Goal: Task Accomplishment & Management: Manage account settings

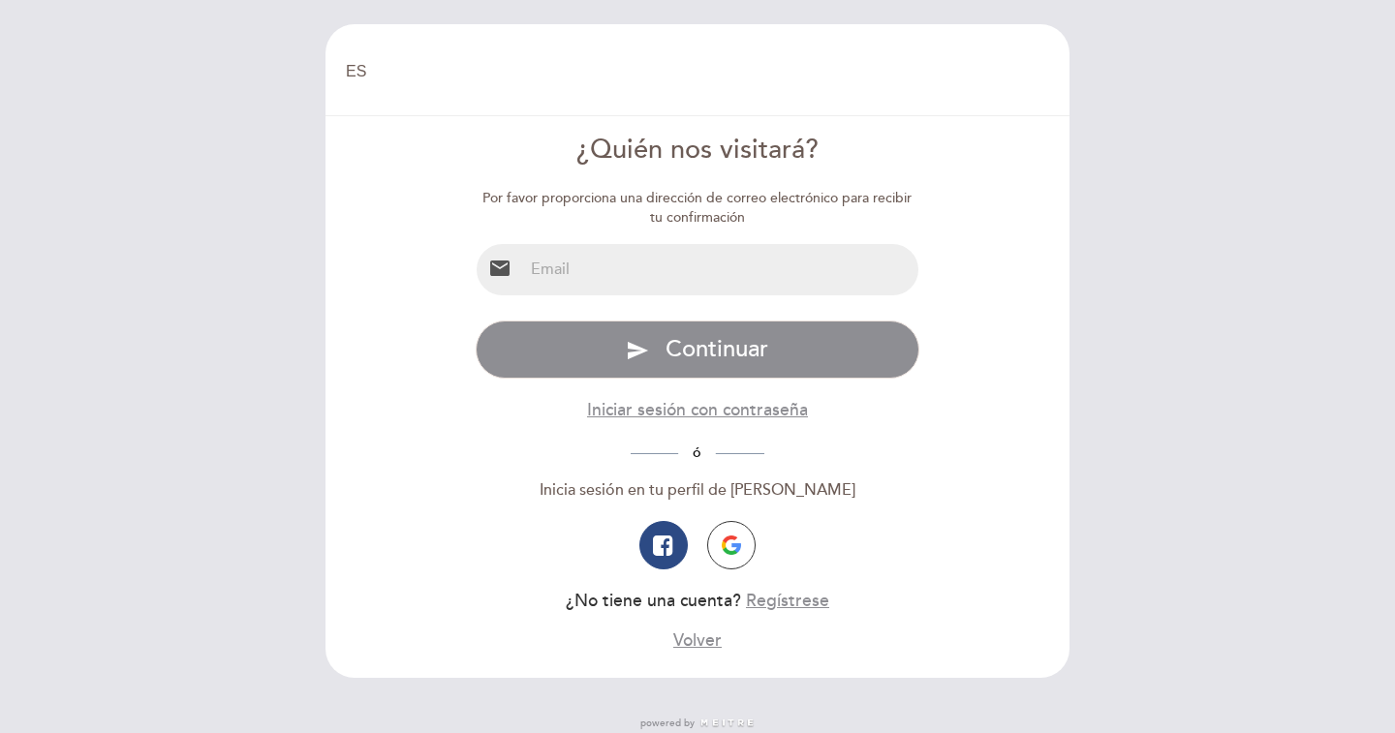
select select "es"
click at [634, 284] on input "email" at bounding box center [721, 269] width 396 height 51
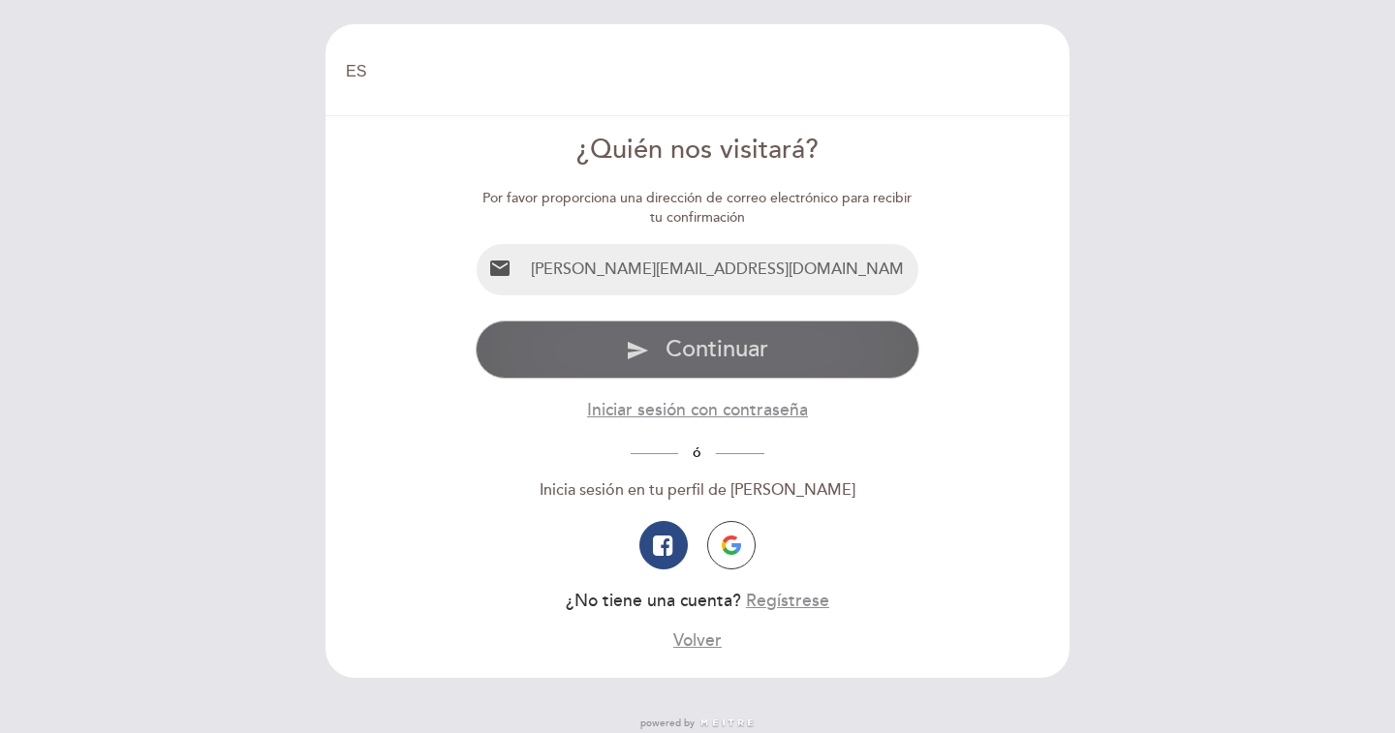
type input "[PERSON_NAME][EMAIL_ADDRESS][DOMAIN_NAME]"
click at [694, 350] on span "Continuar" at bounding box center [717, 349] width 103 height 28
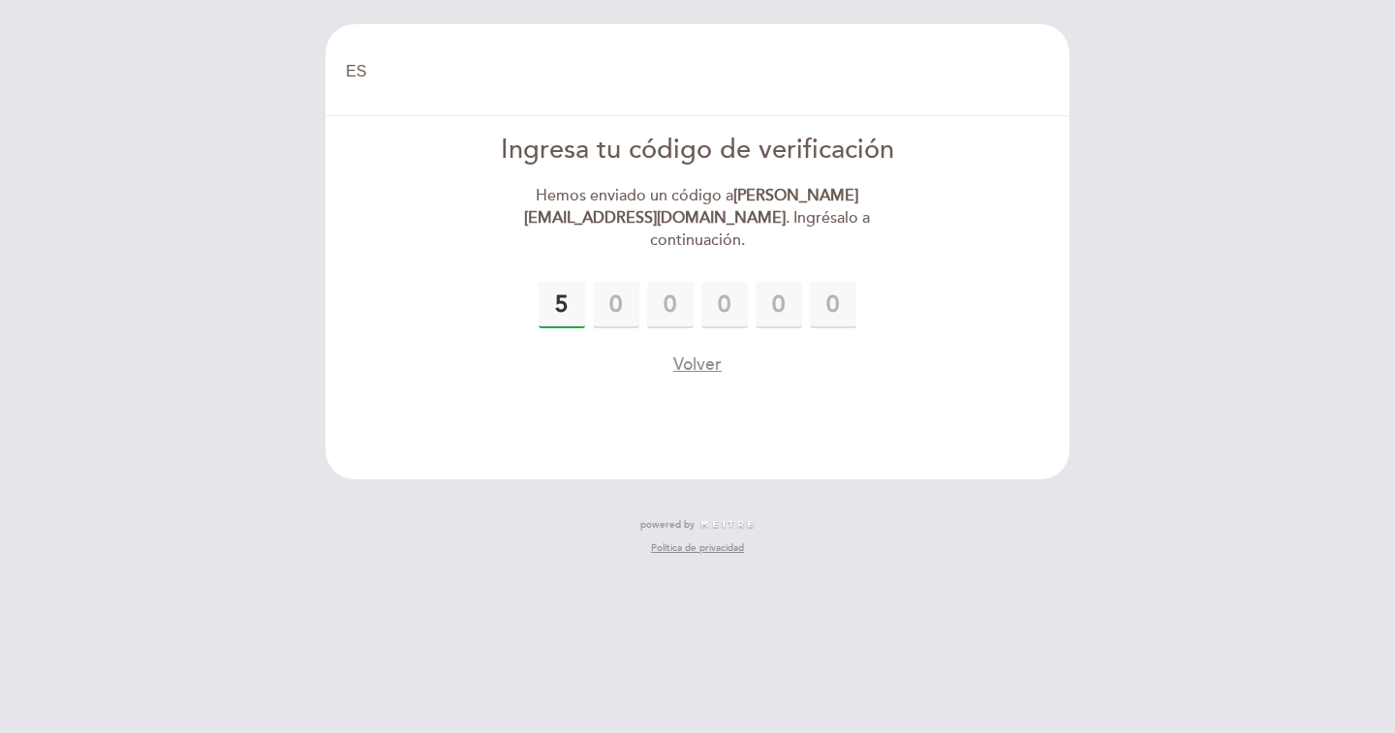
type input "5"
type input "8"
type input "9"
type input "6"
type input "8"
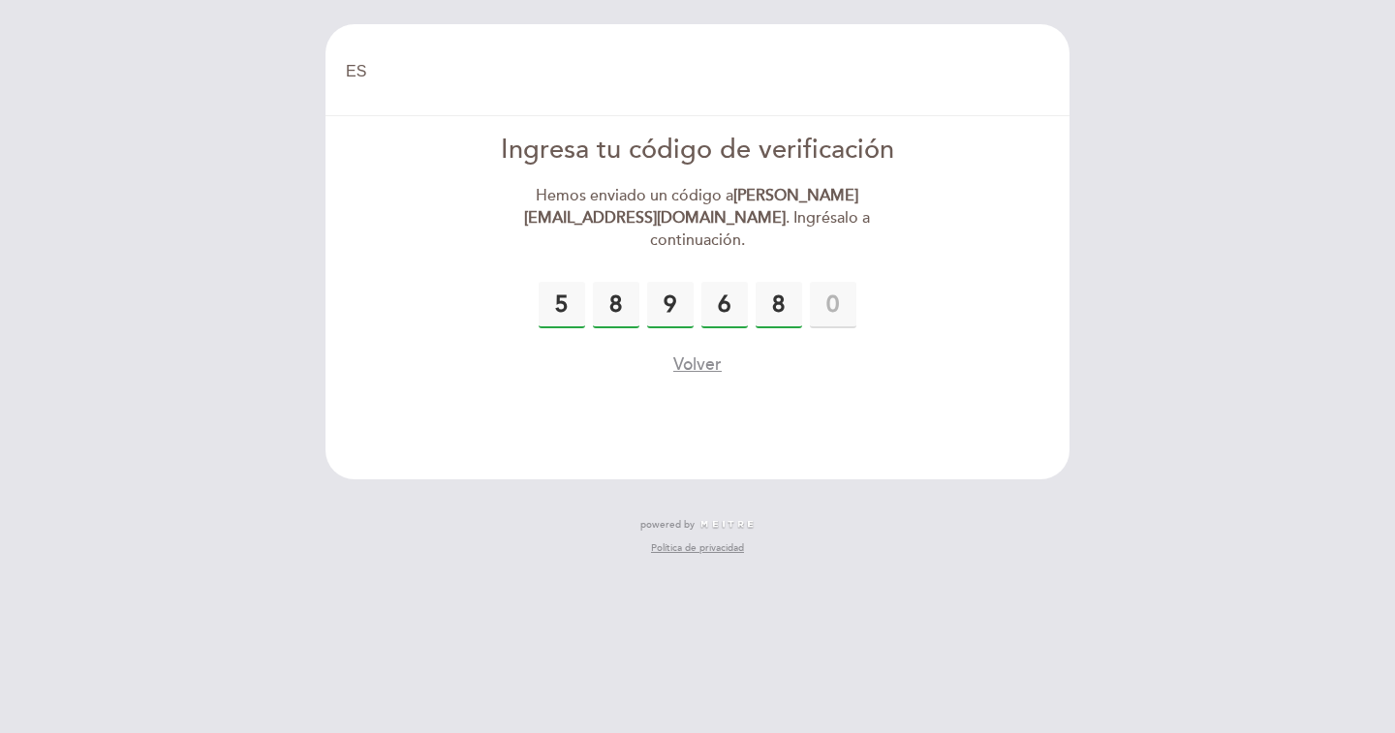
click at [601, 283] on input "8" at bounding box center [616, 305] width 47 height 47
type input "1"
type input "8"
type input "5"
type input "1"
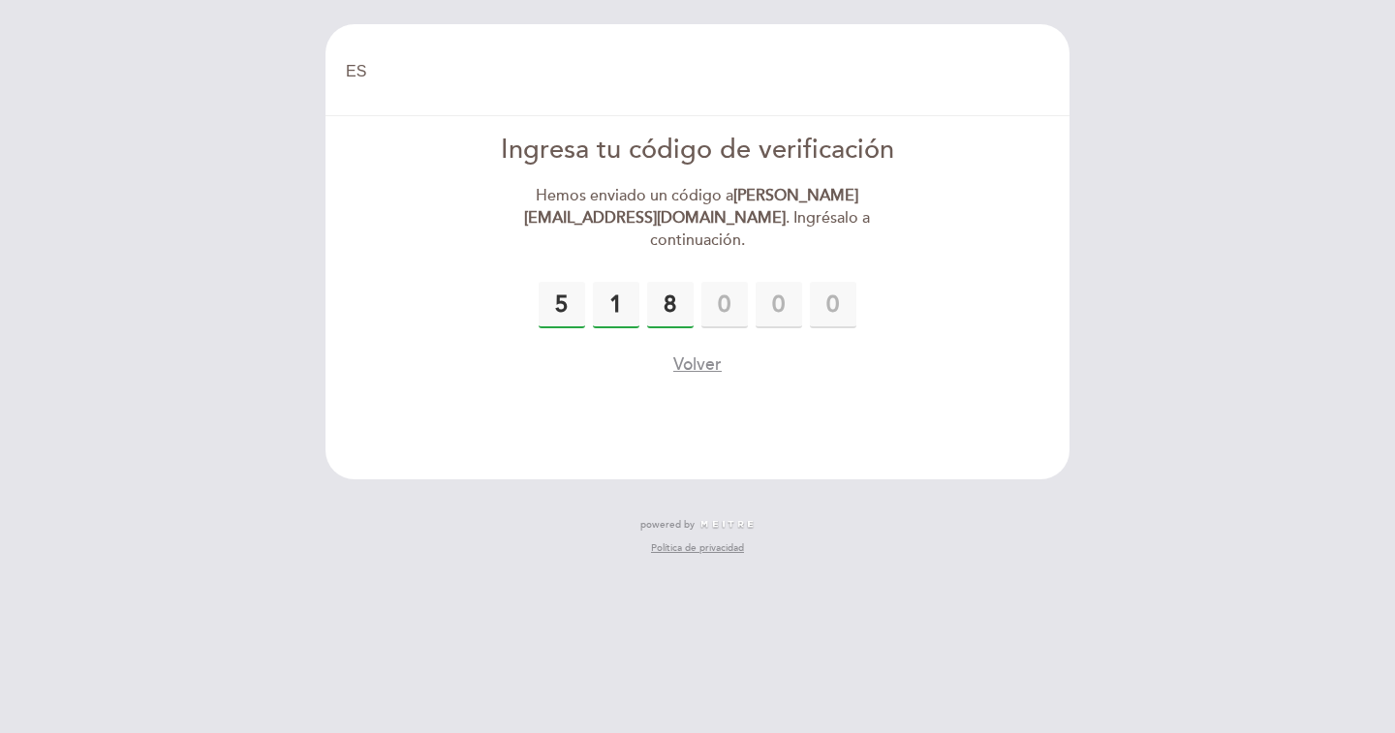
type input "8"
type input "9"
type input "6"
type input "8"
